Goal: Information Seeking & Learning: Learn about a topic

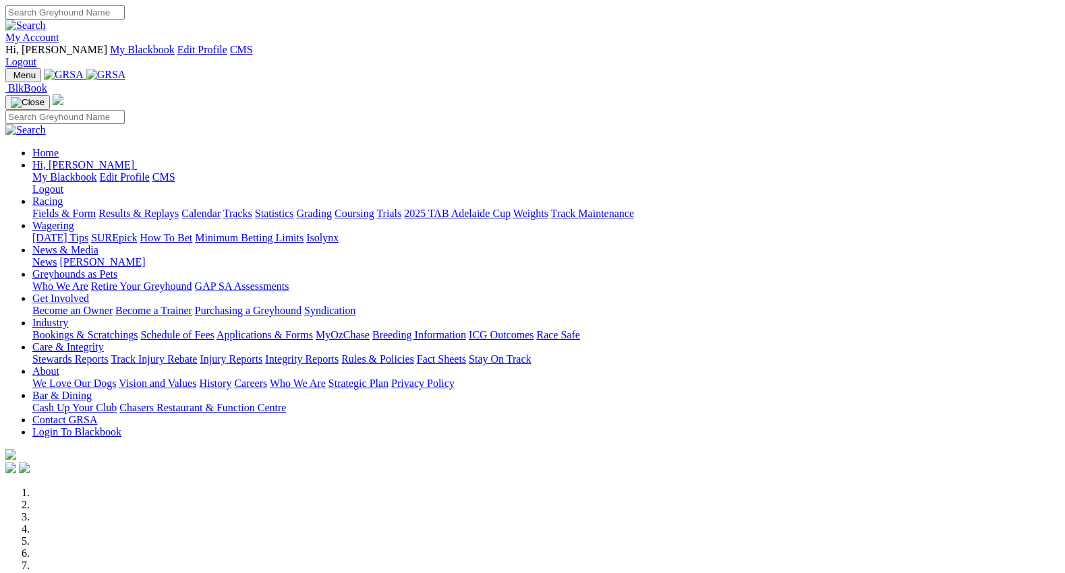
click at [414, 354] on link "Rules & Policies" at bounding box center [377, 359] width 73 height 11
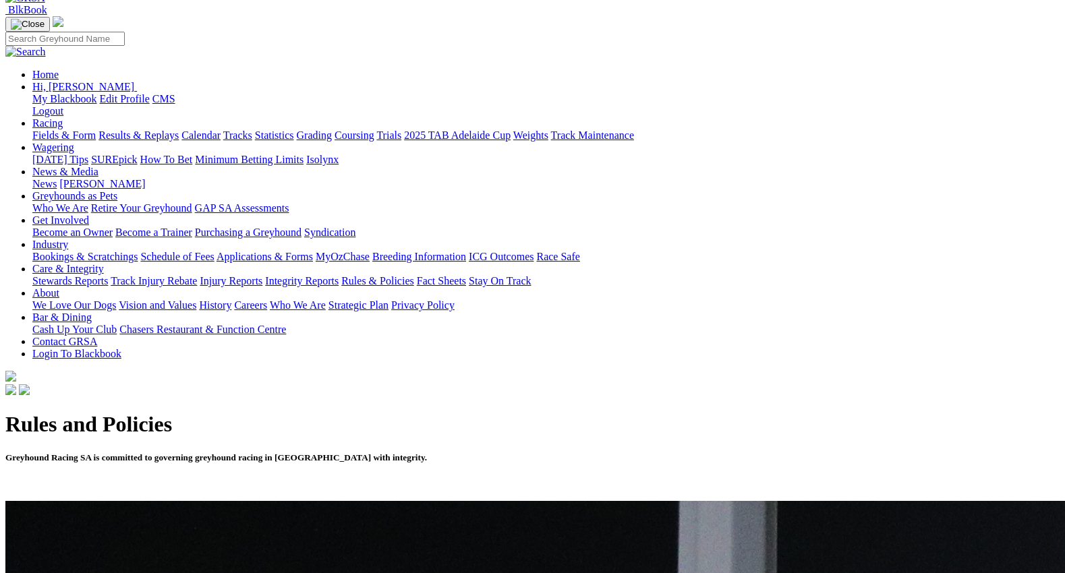
scroll to position [113, 0]
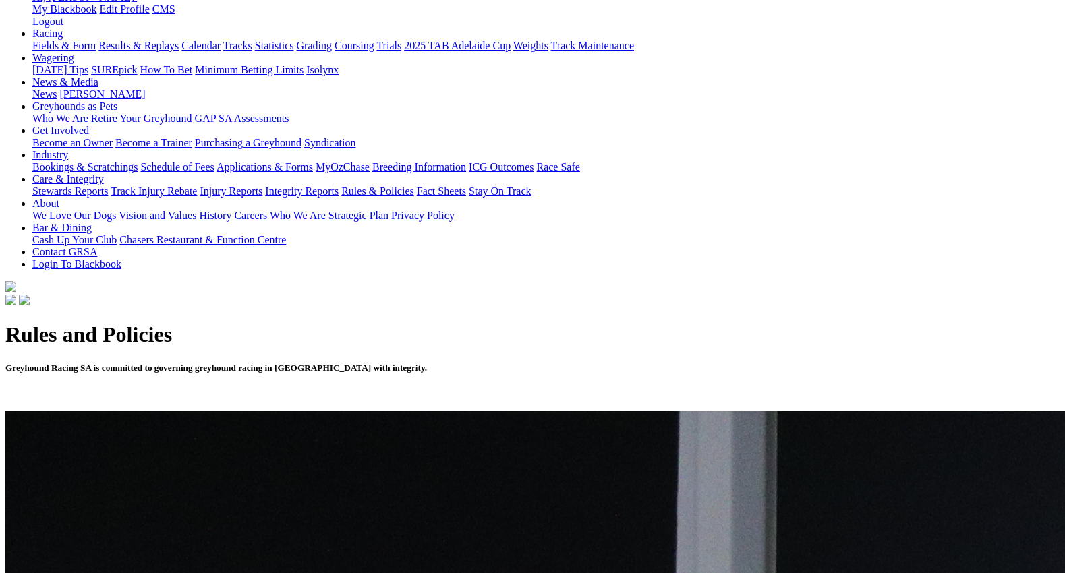
scroll to position [290, 0]
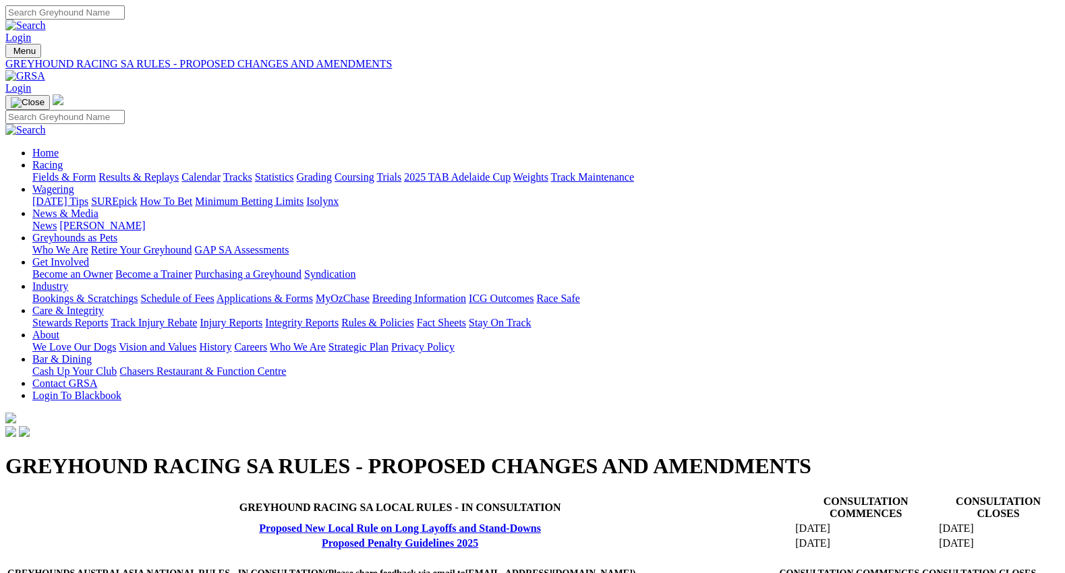
scroll to position [209, 0]
